Goal: Complete application form: Complete application form

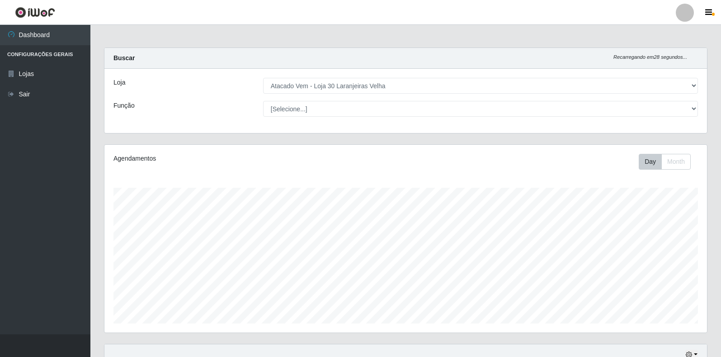
select select "495"
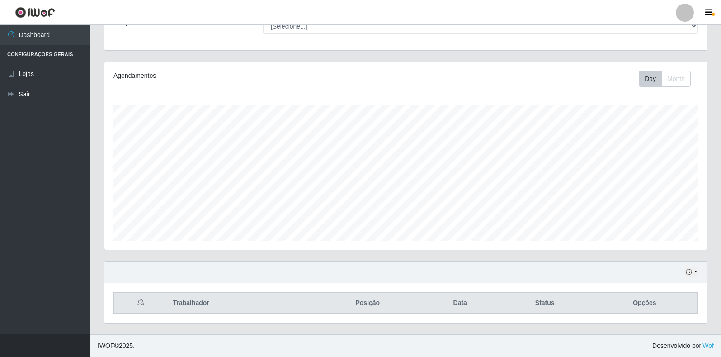
scroll to position [188, 602]
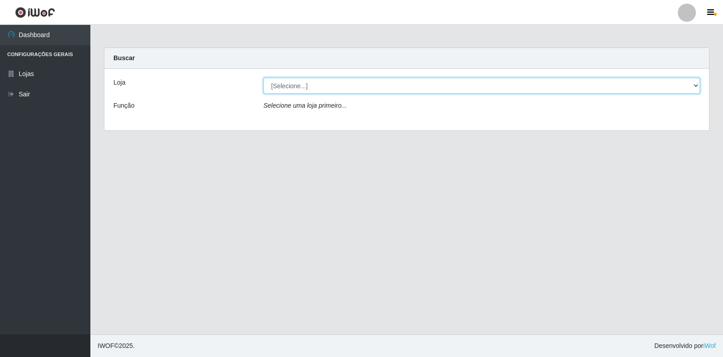
click at [365, 89] on select "[Selecione...] Atacado Vem - Loja 30 Laranjeiras Velha" at bounding box center [481, 86] width 437 height 16
select select "495"
click at [263, 78] on select "[Selecione...] Atacado Vem - Loja 30 Laranjeiras Velha" at bounding box center [481, 86] width 437 height 16
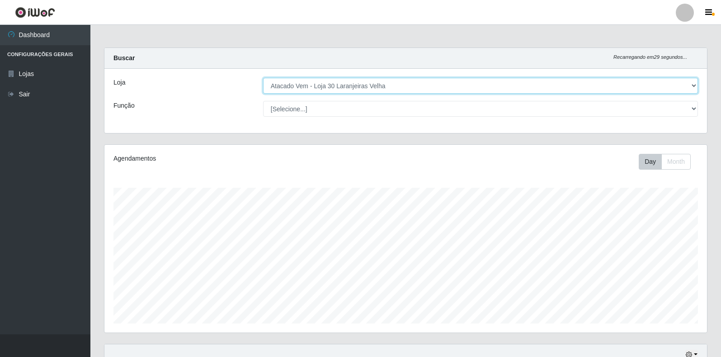
scroll to position [188, 602]
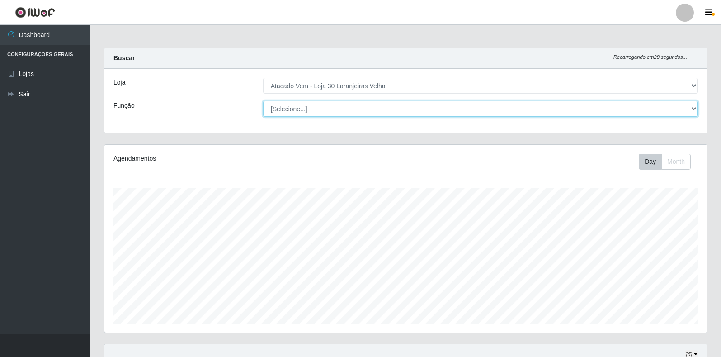
click at [374, 102] on select "[Selecione...] Repositor Repositor + Repositor ++" at bounding box center [480, 109] width 435 height 16
click at [263, 101] on select "[Selecione...] Repositor Repositor + Repositor ++" at bounding box center [480, 109] width 435 height 16
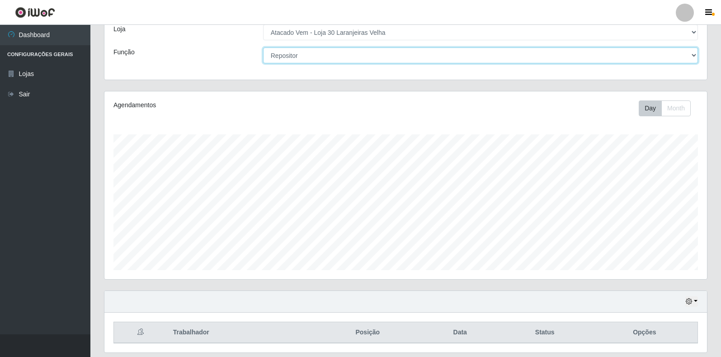
scroll to position [38, 0]
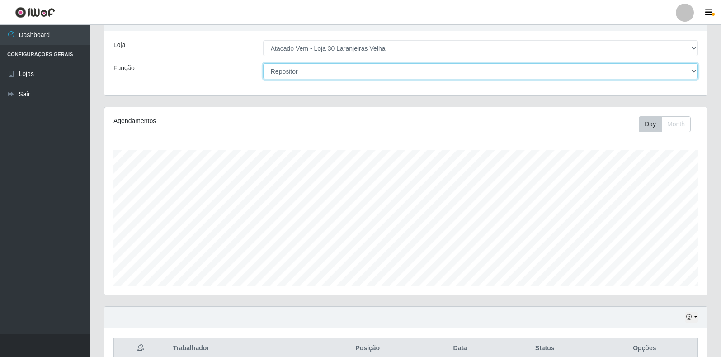
click at [394, 73] on select "[Selecione...] Repositor Repositor + Repositor ++" at bounding box center [480, 71] width 435 height 16
click at [263, 63] on select "[Selecione...] Repositor Repositor + Repositor ++" at bounding box center [480, 71] width 435 height 16
click at [358, 72] on select "[Selecione...] Repositor Repositor + Repositor ++" at bounding box center [480, 71] width 435 height 16
click at [263, 63] on select "[Selecione...] Repositor Repositor + Repositor ++" at bounding box center [480, 71] width 435 height 16
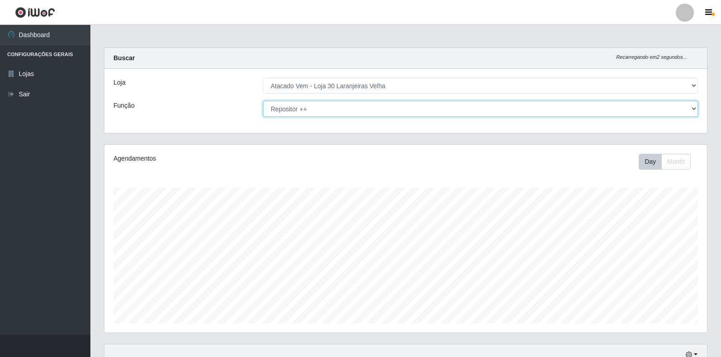
click at [351, 113] on select "[Selecione...] Repositor Repositor + Repositor ++" at bounding box center [480, 109] width 435 height 16
click at [263, 101] on select "[Selecione...] Repositor Repositor + Repositor ++" at bounding box center [480, 109] width 435 height 16
drag, startPoint x: 332, startPoint y: 112, endPoint x: 326, endPoint y: 115, distance: 6.9
click at [332, 112] on select "[Selecione...] Repositor Repositor + Repositor ++" at bounding box center [480, 109] width 435 height 16
click at [263, 101] on select "[Selecione...] Repositor Repositor + Repositor ++" at bounding box center [480, 109] width 435 height 16
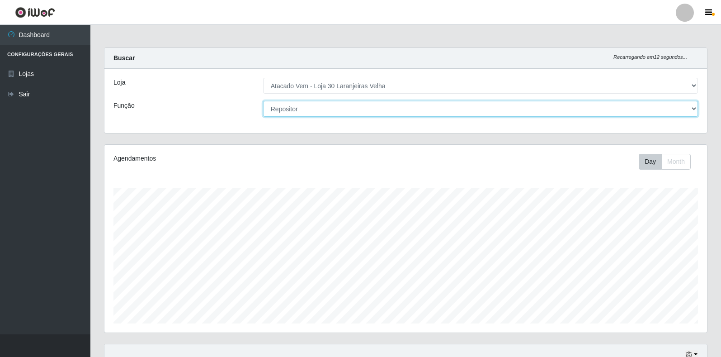
click at [326, 111] on select "[Selecione...] Repositor Repositor + Repositor ++" at bounding box center [480, 109] width 435 height 16
click at [263, 101] on select "[Selecione...] Repositor Repositor + Repositor ++" at bounding box center [480, 109] width 435 height 16
click at [329, 106] on select "[Selecione...] Repositor Repositor + Repositor ++" at bounding box center [480, 109] width 435 height 16
click at [263, 101] on select "[Selecione...] Repositor Repositor + Repositor ++" at bounding box center [480, 109] width 435 height 16
click at [308, 112] on select "[Selecione...] Repositor Repositor + Repositor ++" at bounding box center [480, 109] width 435 height 16
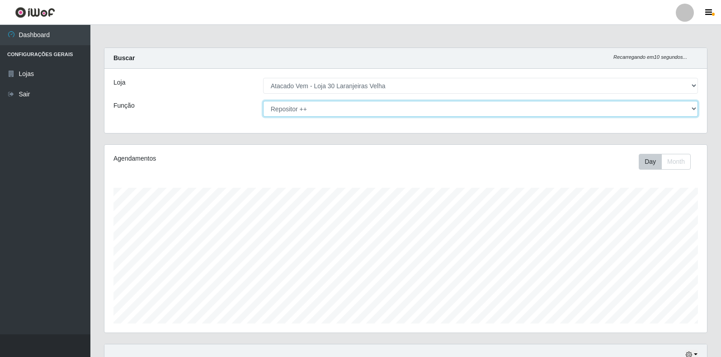
select select "82"
click at [263, 101] on select "[Selecione...] Repositor Repositor + Repositor ++" at bounding box center [480, 109] width 435 height 16
click at [324, 110] on select "[Selecione...] Repositor Repositor + Repositor ++" at bounding box center [480, 109] width 435 height 16
